Goal: Information Seeking & Learning: Learn about a topic

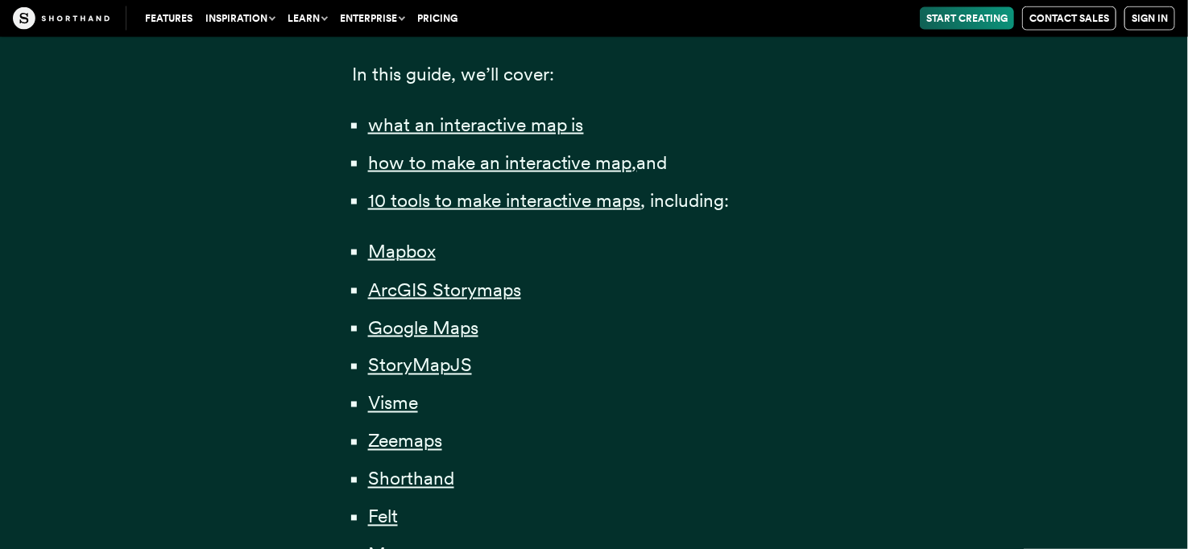
scroll to position [1370, 0]
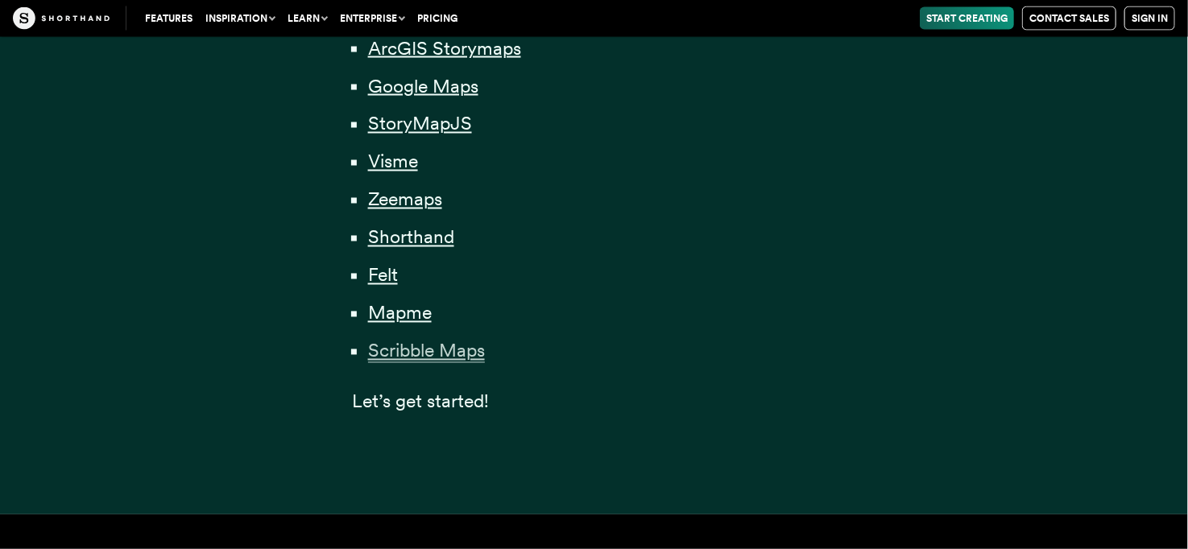
click at [446, 356] on span "Scribble Maps" at bounding box center [426, 351] width 117 height 23
click at [409, 318] on span "Mapme" at bounding box center [400, 313] width 64 height 23
click at [388, 274] on span "Felt" at bounding box center [383, 275] width 30 height 23
click at [404, 238] on span "Shorthand" at bounding box center [411, 237] width 86 height 23
click at [403, 203] on span "Zeemaps" at bounding box center [405, 200] width 74 height 23
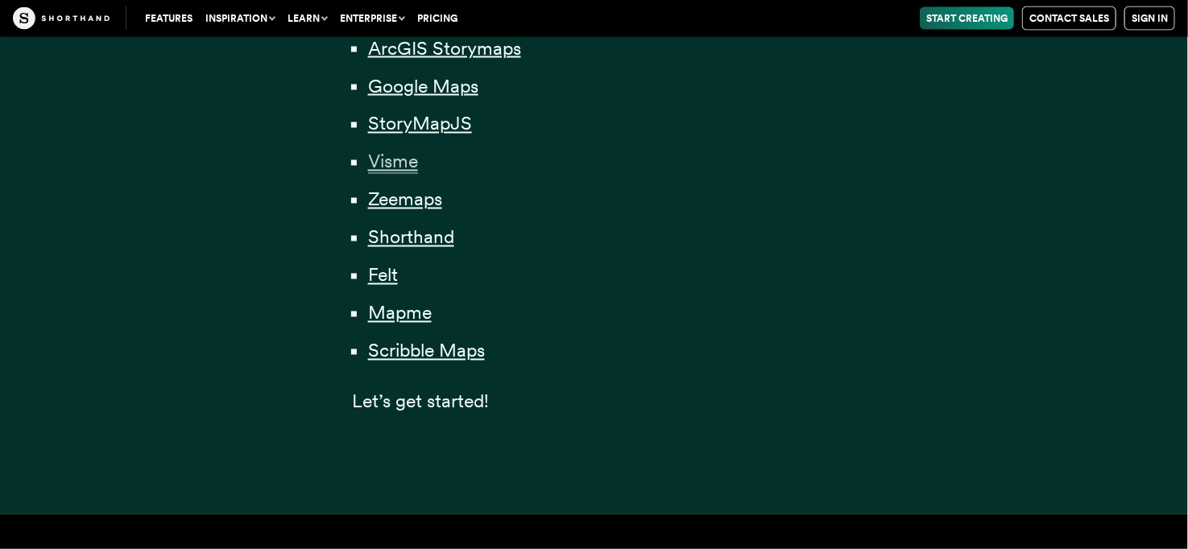
click at [394, 160] on span "Visme" at bounding box center [393, 162] width 50 height 23
click at [408, 122] on span "StoryMapJS" at bounding box center [420, 124] width 104 height 23
click at [403, 89] on span "Google Maps" at bounding box center [423, 86] width 110 height 23
click at [407, 52] on span "ArcGIS Storymaps" at bounding box center [444, 48] width 153 height 23
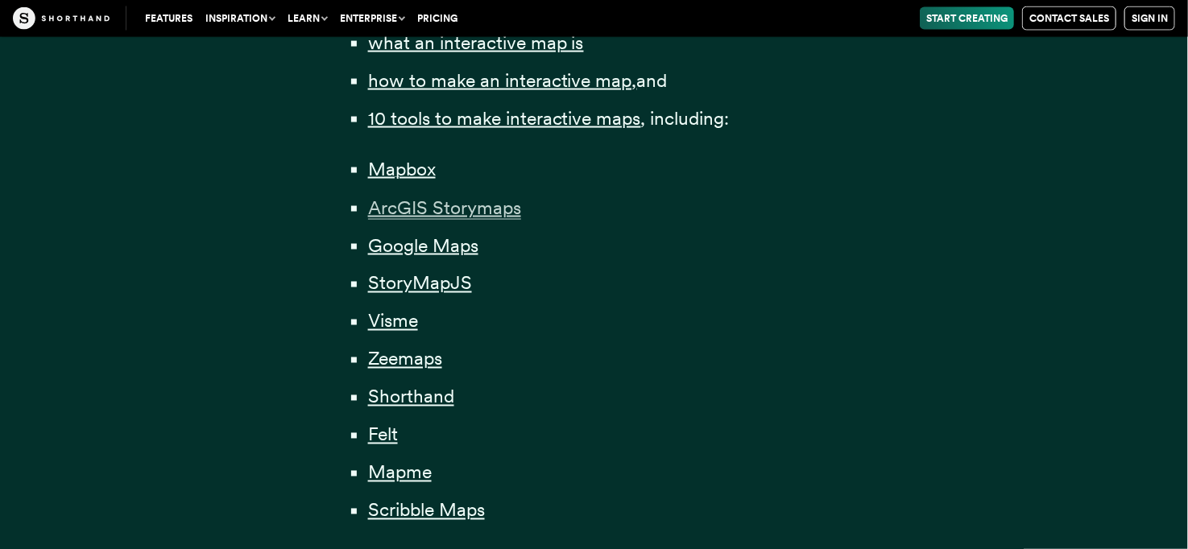
scroll to position [1209, 0]
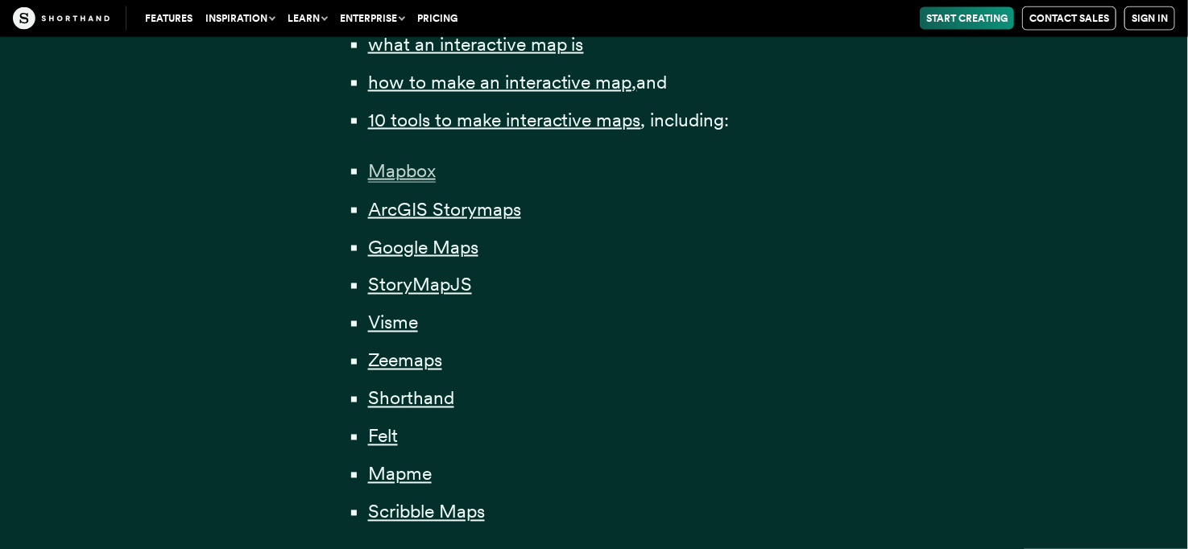
click at [399, 172] on span "Mapbox" at bounding box center [402, 171] width 68 height 23
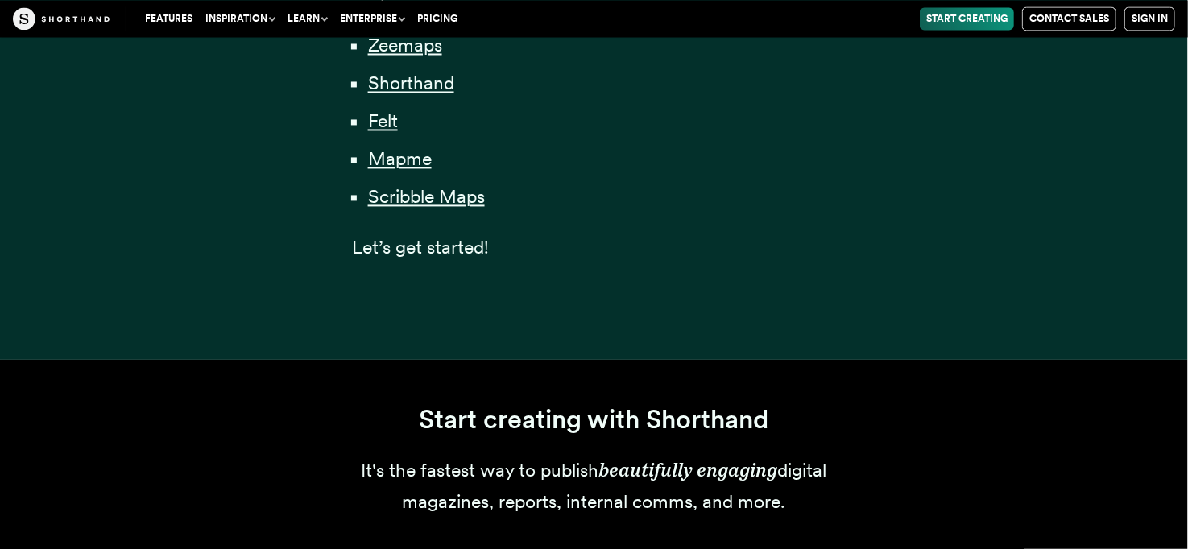
scroll to position [1692, 0]
